Goal: Find specific page/section: Find specific page/section

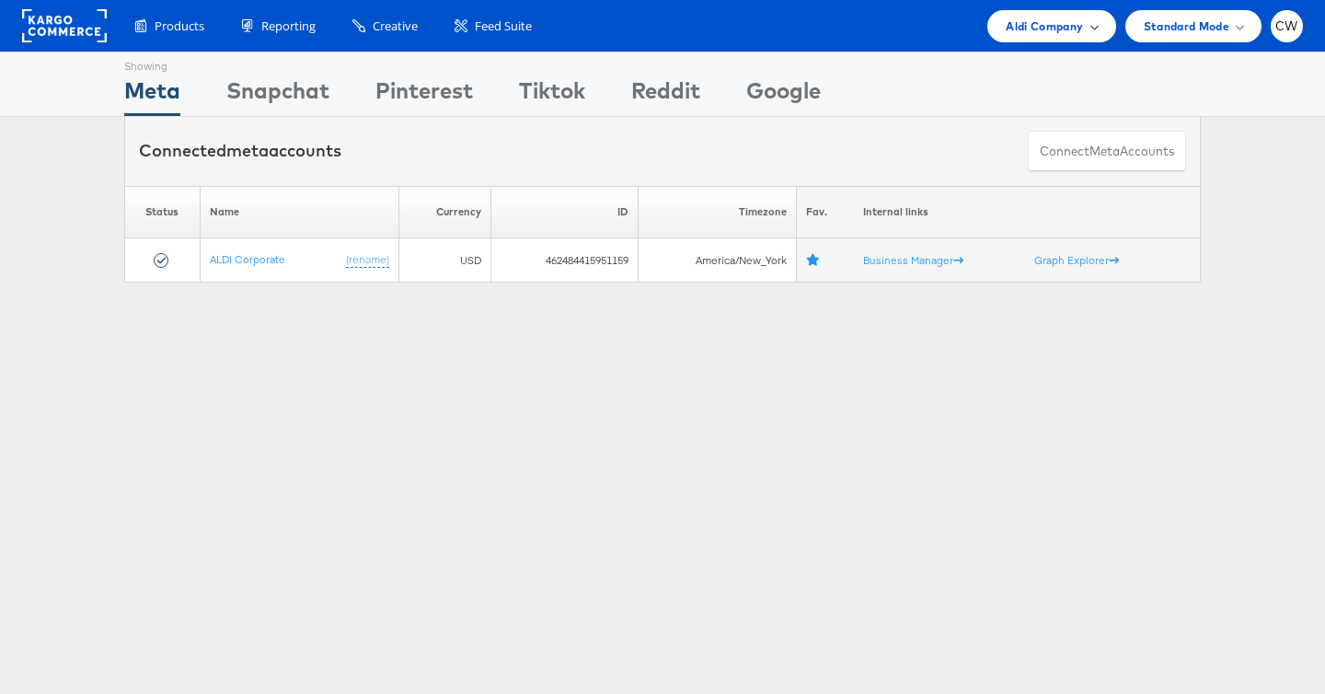
click at [1034, 17] on span "Aldi Company" at bounding box center [1044, 26] width 77 height 19
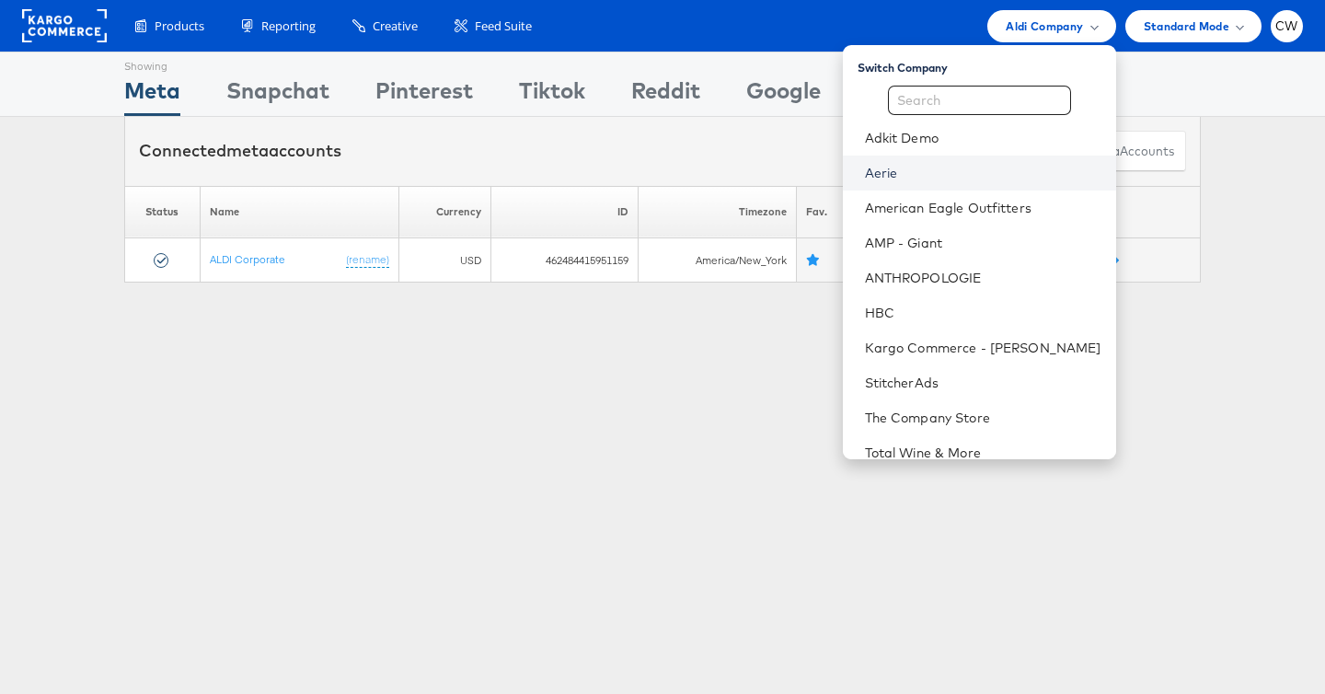
click at [940, 173] on link "Aerie" at bounding box center [983, 173] width 237 height 18
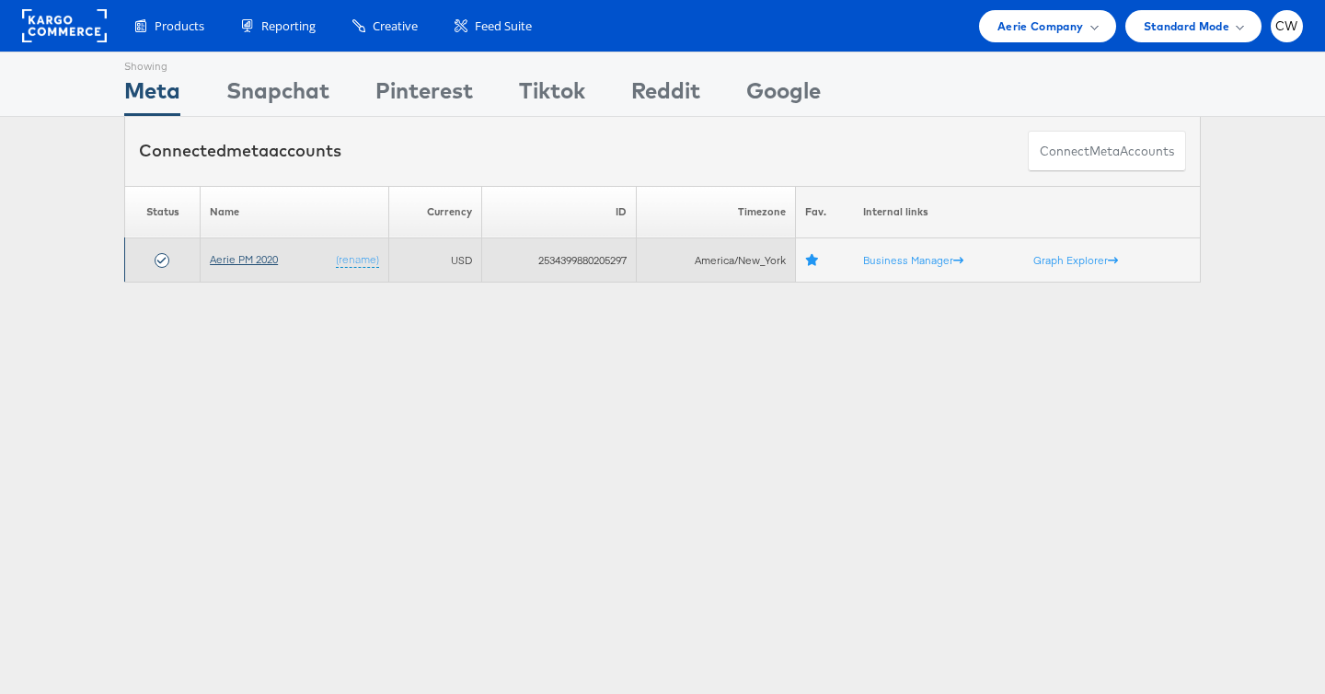
click at [250, 261] on link "Aerie PM 2020" at bounding box center [244, 259] width 68 height 14
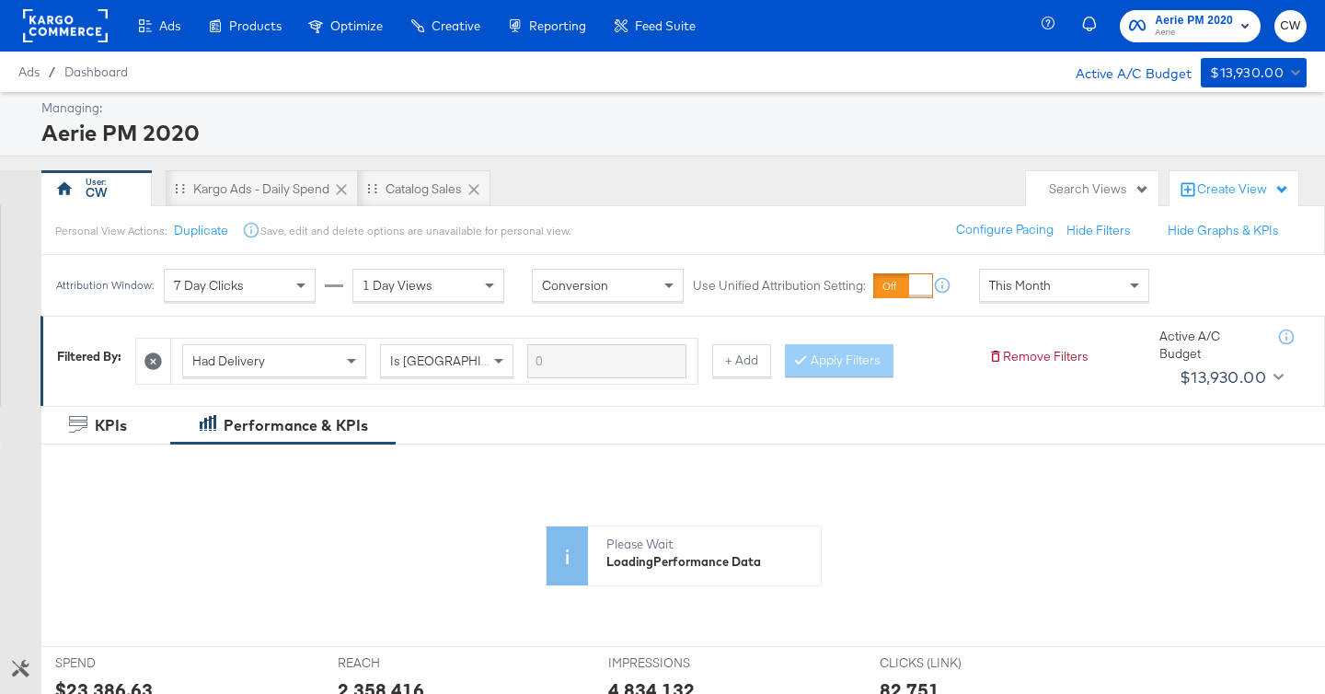
click at [1027, 285] on span "This Month" at bounding box center [1020, 285] width 62 height 17
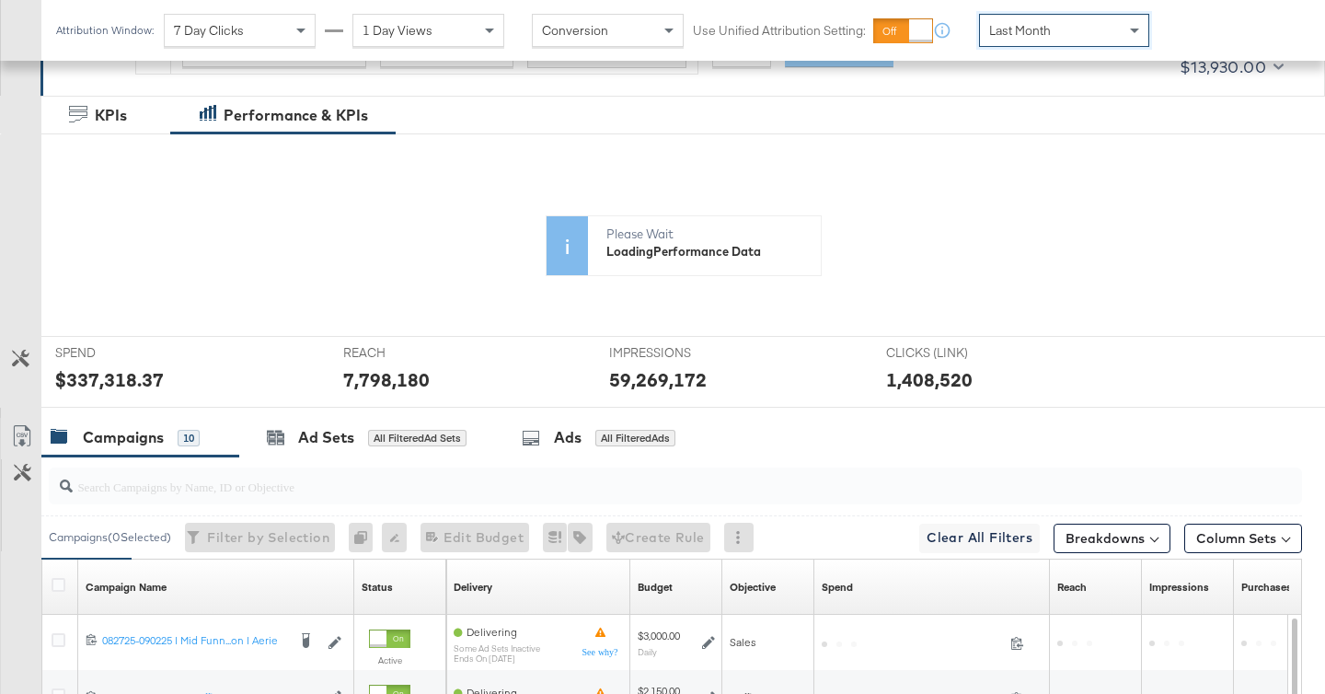
scroll to position [499, 0]
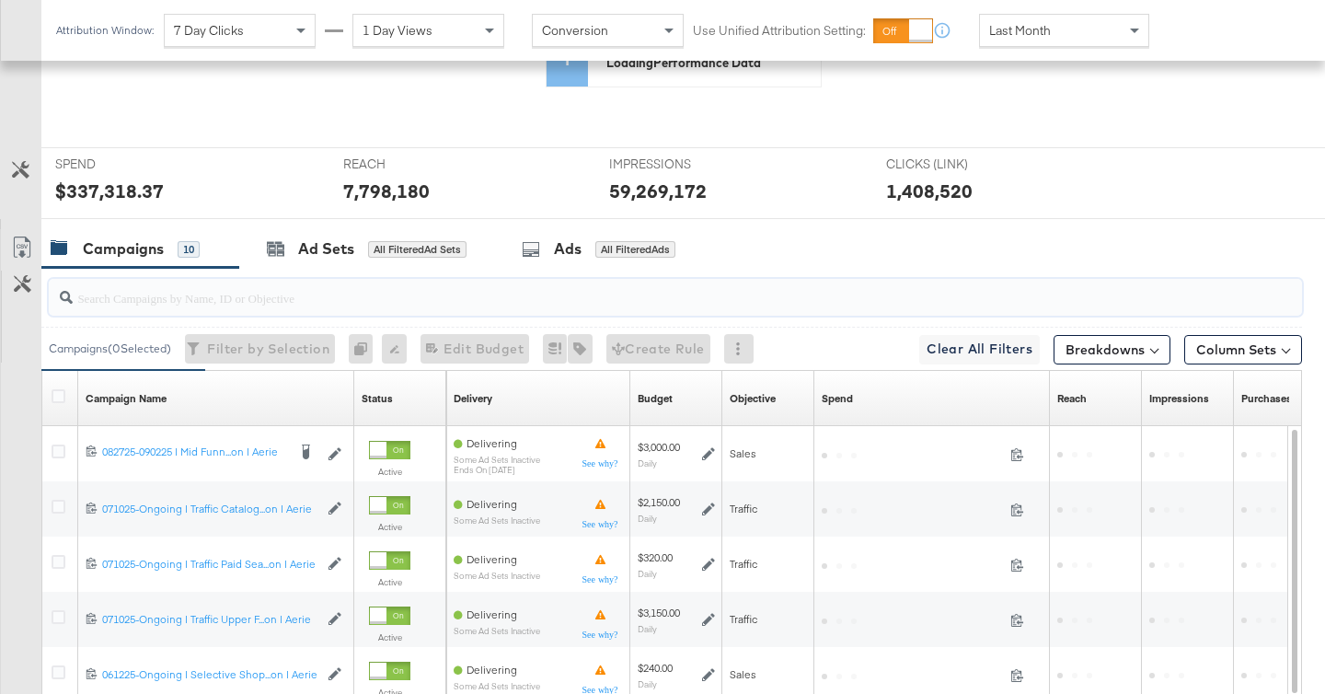
click at [466, 301] on input "search" at bounding box center [632, 290] width 1118 height 36
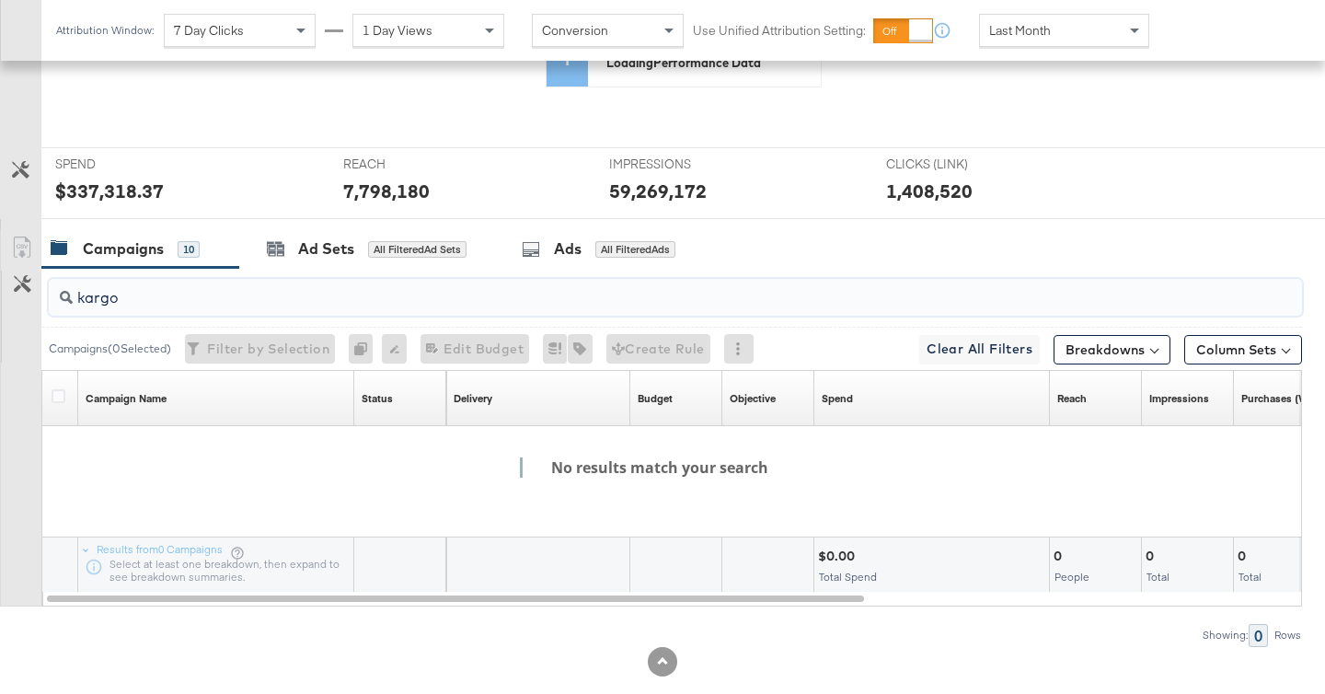
scroll to position [655, 0]
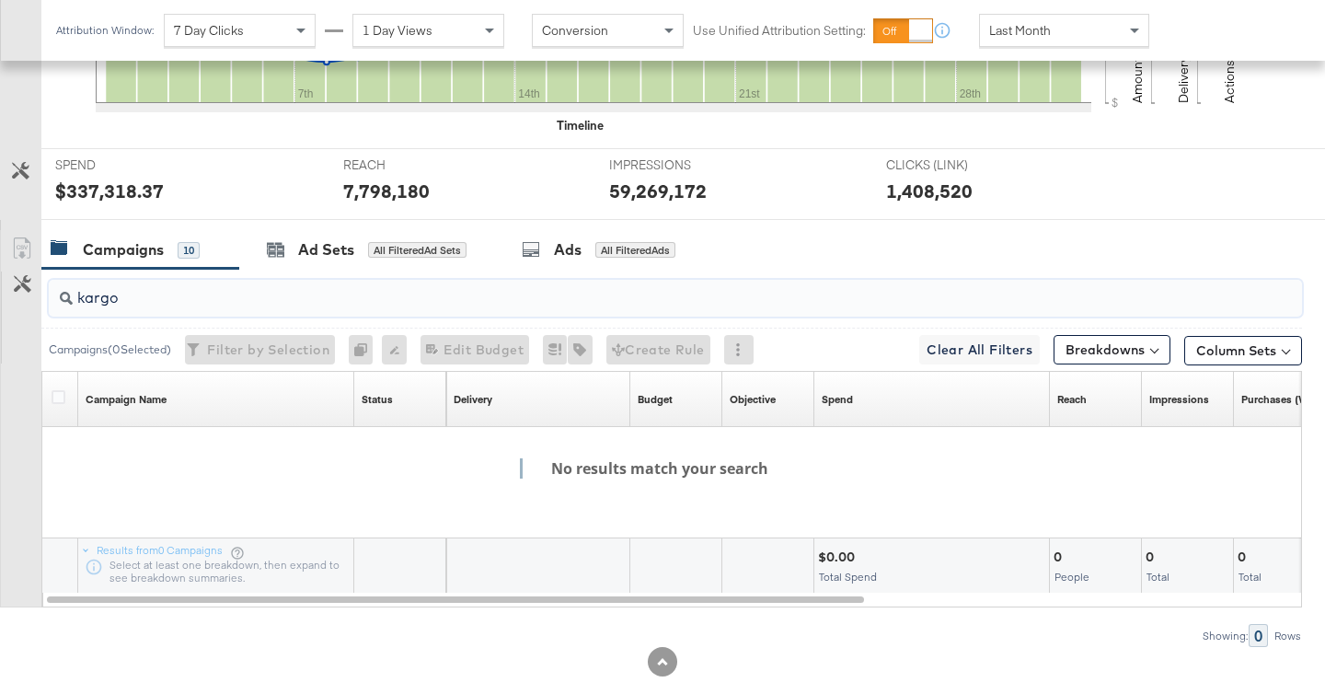
type input "kargoa"
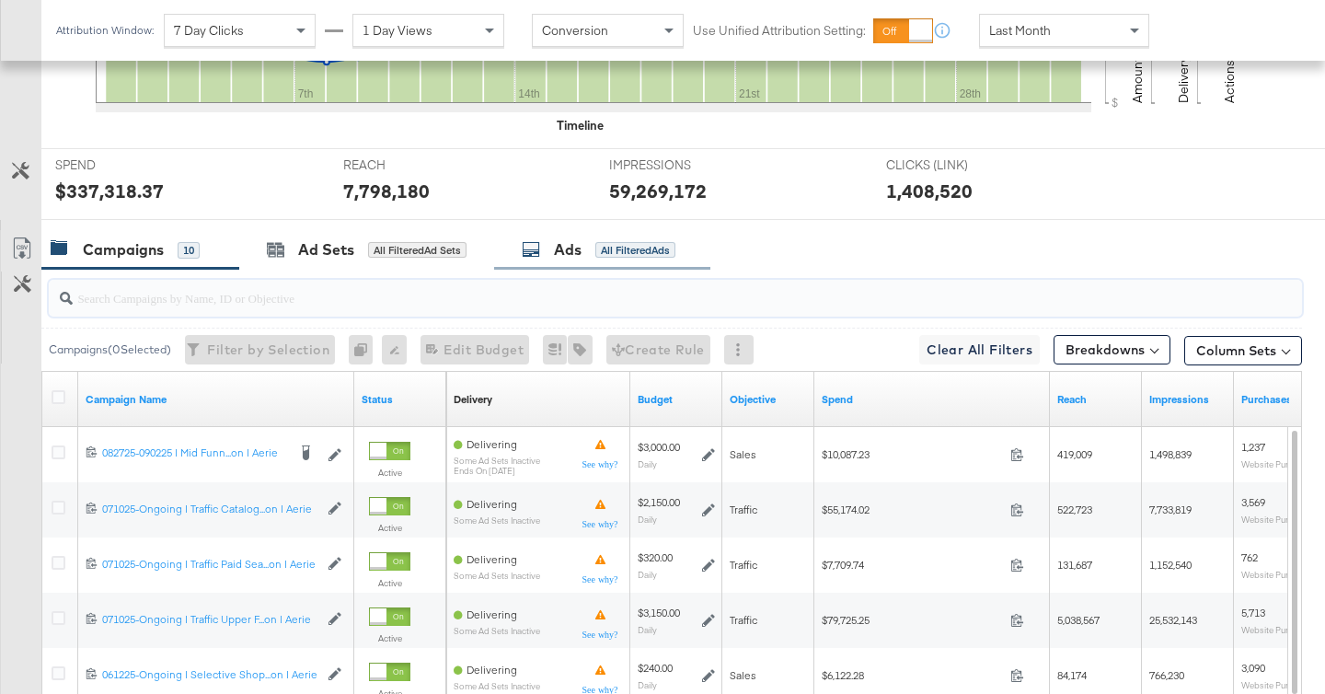
click at [664, 254] on div "All Filtered Ads" at bounding box center [635, 250] width 80 height 17
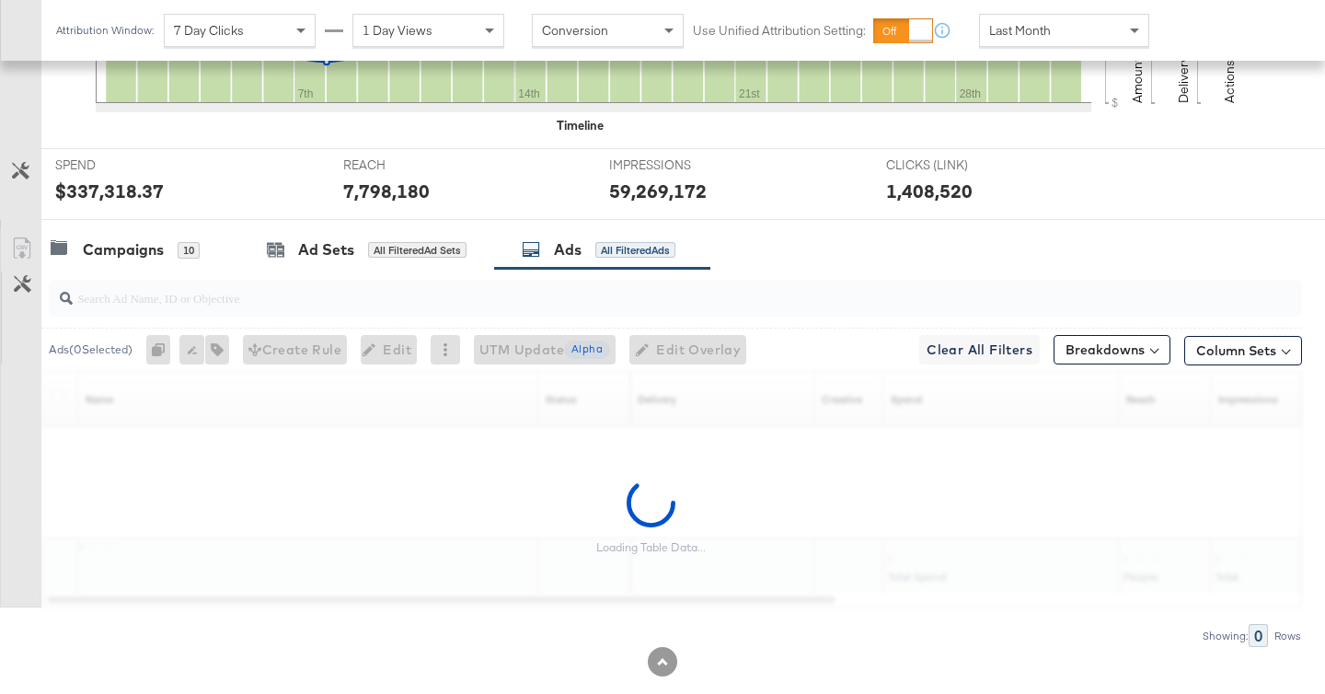
click at [620, 291] on input "search" at bounding box center [632, 290] width 1118 height 36
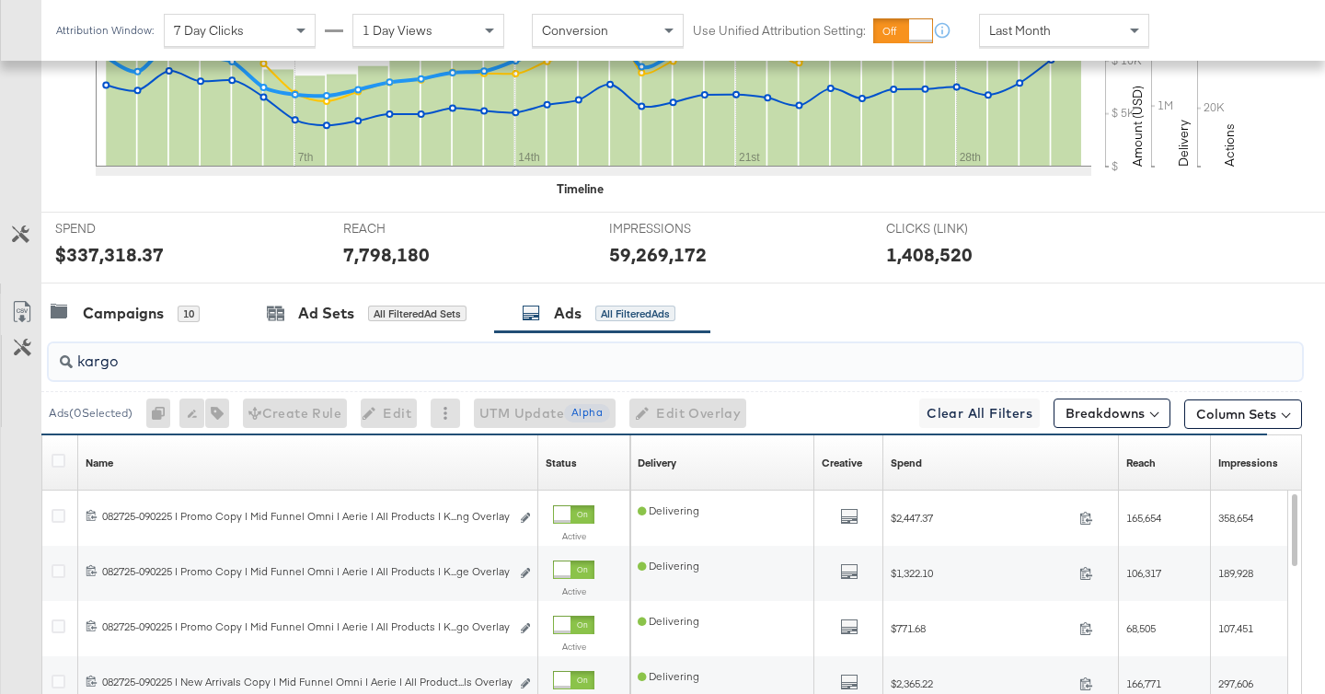
scroll to position [596, 0]
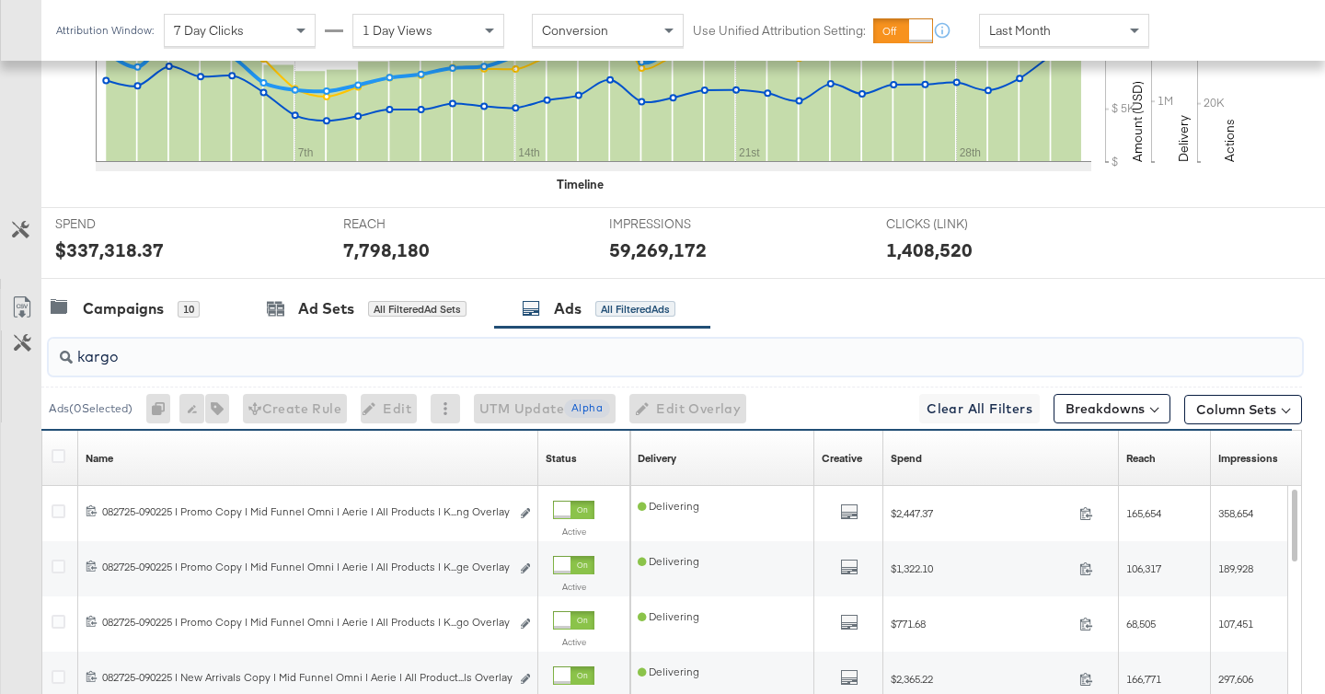
type input "kargo"
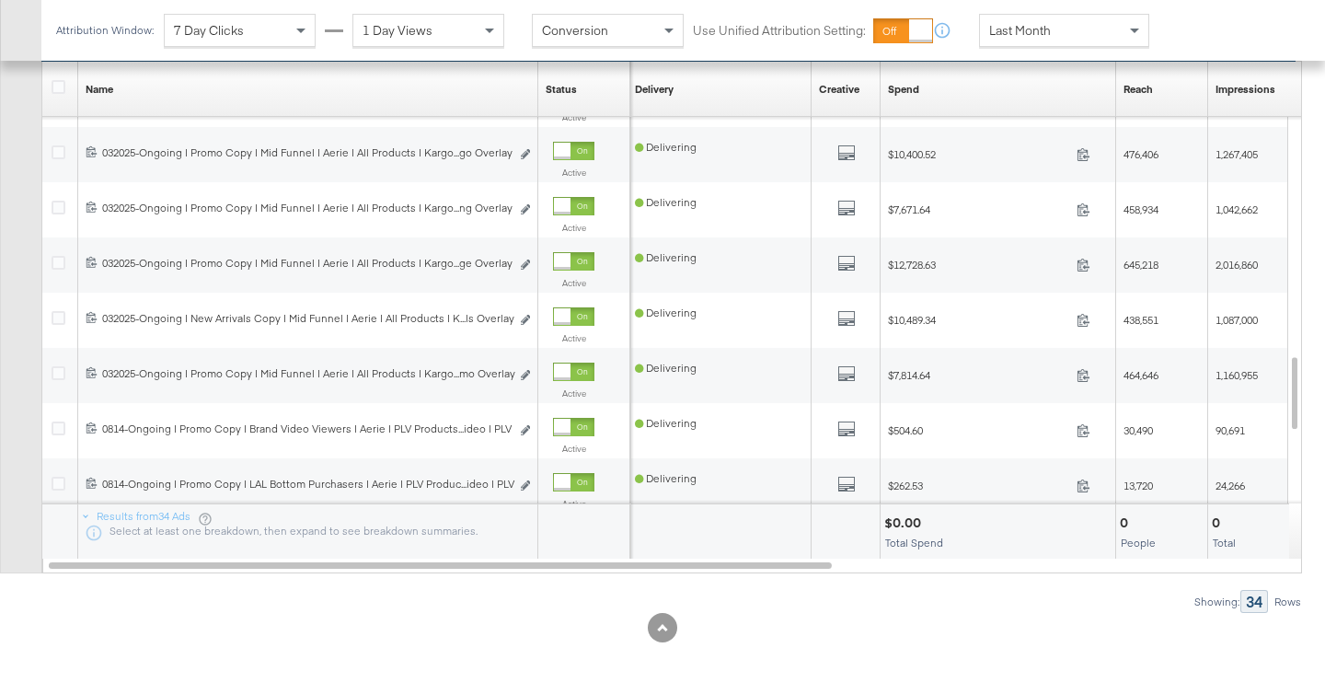
scroll to position [959, 0]
